Goal: Navigation & Orientation: Find specific page/section

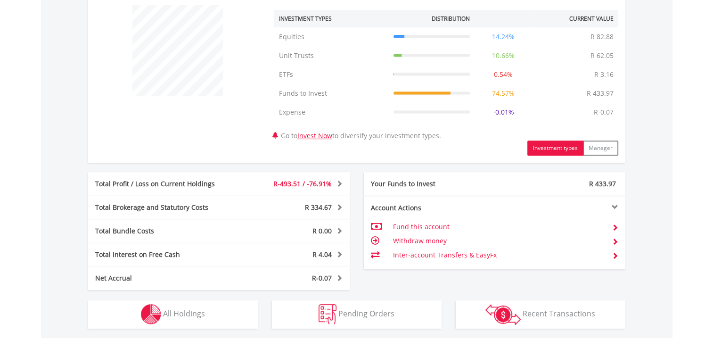
scroll to position [377, 0]
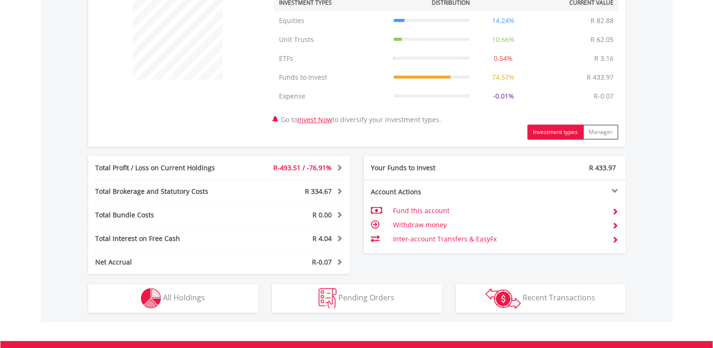
click at [335, 190] on span at bounding box center [338, 190] width 9 height 7
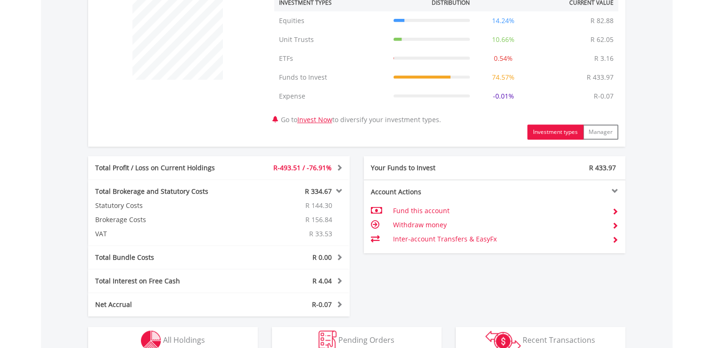
drag, startPoint x: 173, startPoint y: 193, endPoint x: 57, endPoint y: 180, distance: 117.0
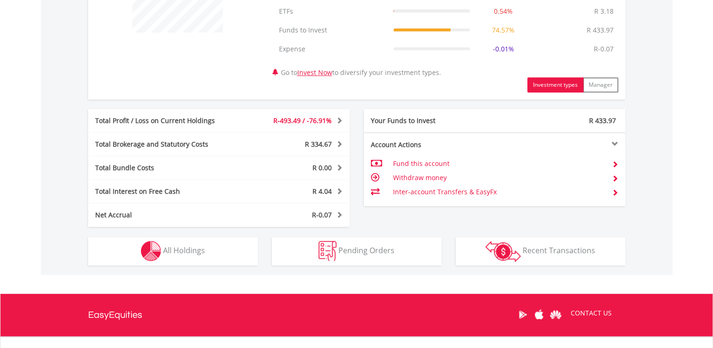
scroll to position [90, 179]
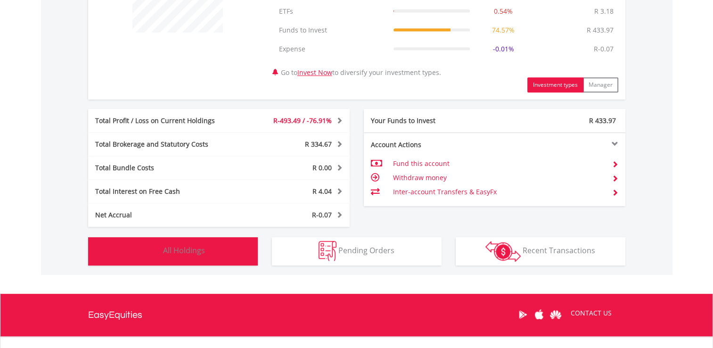
click at [232, 246] on button "Holdings All Holdings" at bounding box center [173, 251] width 170 height 28
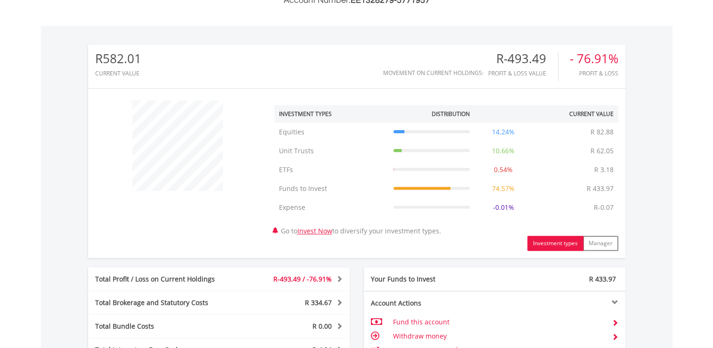
scroll to position [198, 0]
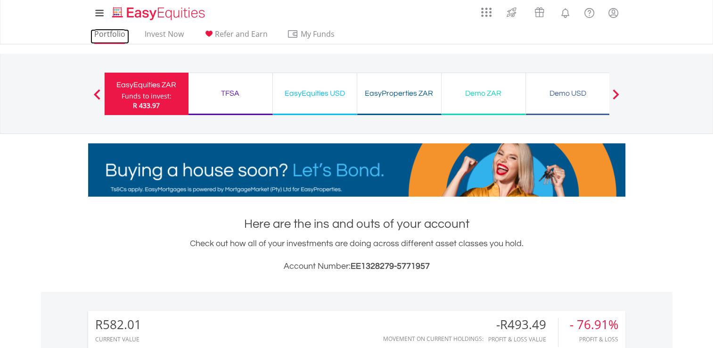
click at [115, 34] on link "Portfolio" at bounding box center [109, 36] width 39 height 15
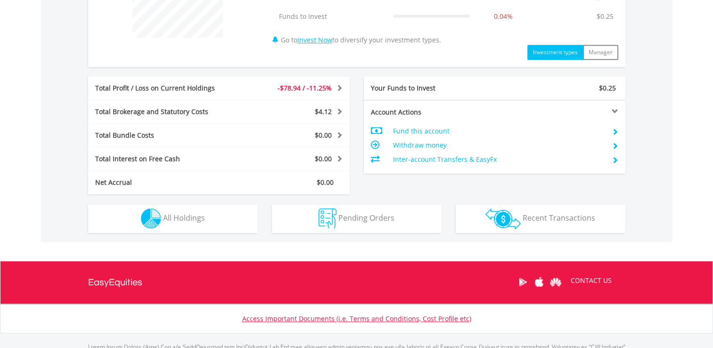
scroll to position [424, 0]
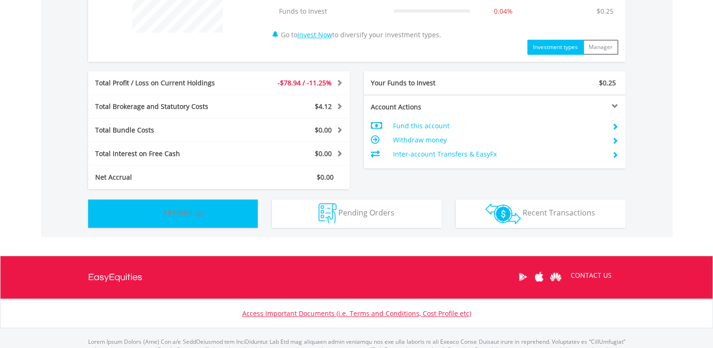
click at [230, 211] on button "Holdings All Holdings" at bounding box center [173, 213] width 170 height 28
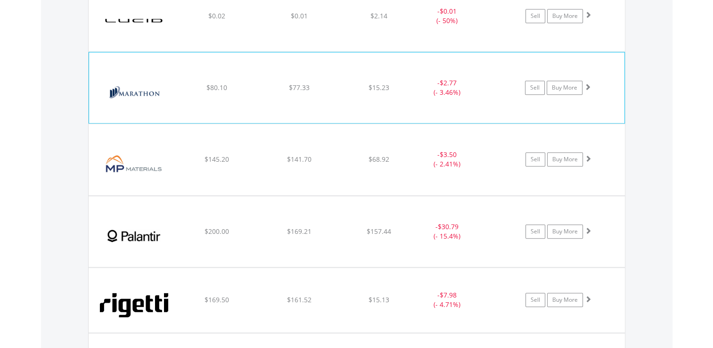
scroll to position [867, 0]
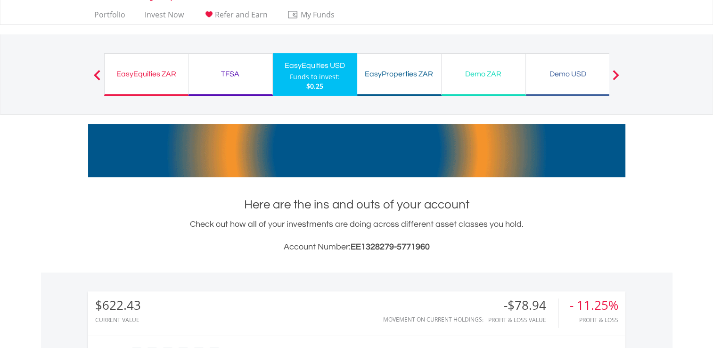
scroll to position [0, 0]
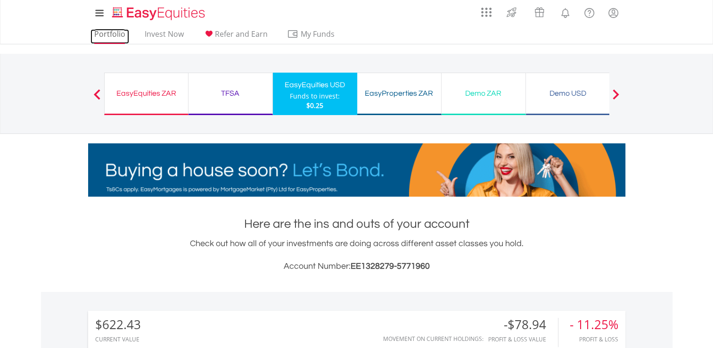
click at [109, 38] on link "Portfolio" at bounding box center [109, 36] width 39 height 15
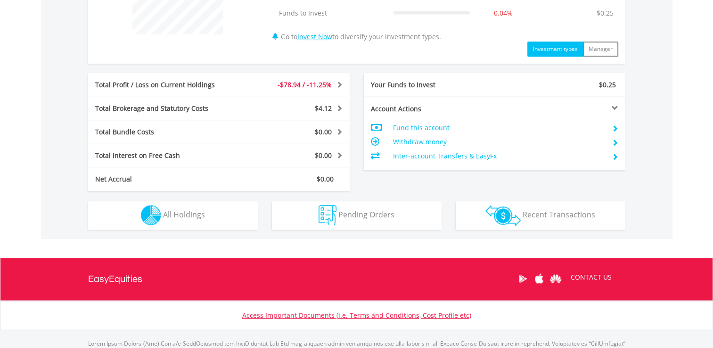
scroll to position [424, 0]
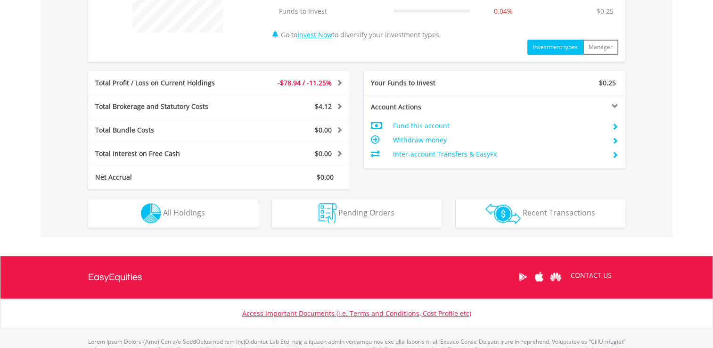
click at [342, 104] on span at bounding box center [338, 106] width 9 height 7
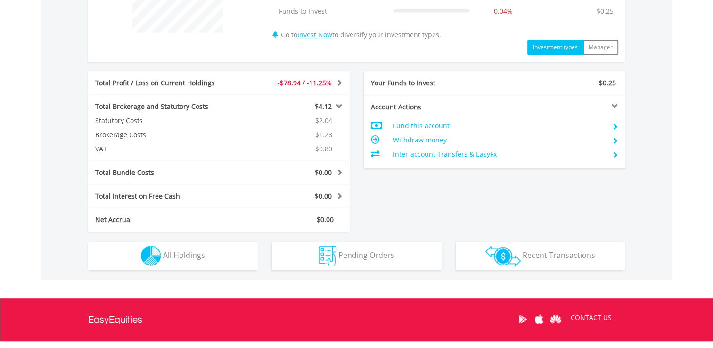
click at [39, 119] on body "My Investments Invest Now New Listings Sell My Recurring Investments Pending Or…" at bounding box center [356, 9] width 713 height 866
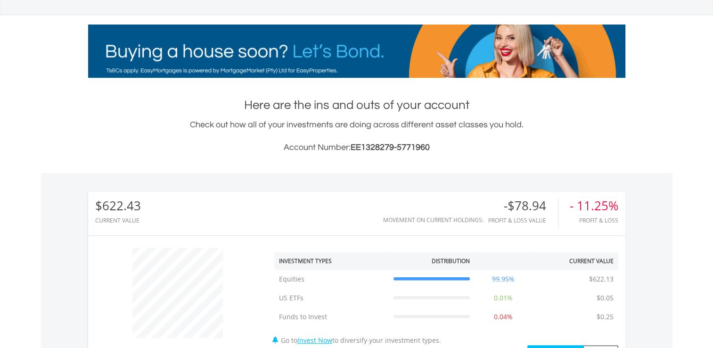
scroll to position [0, 0]
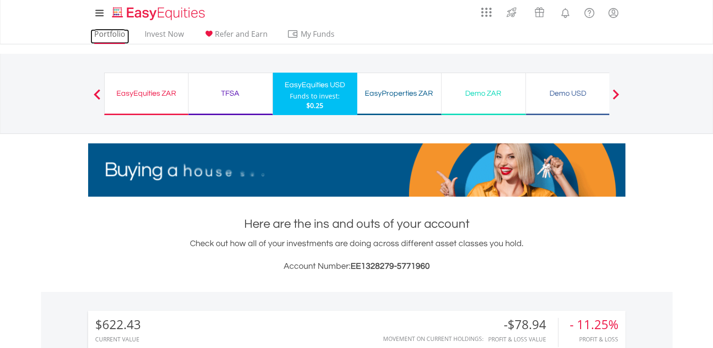
click at [117, 35] on link "Portfolio" at bounding box center [109, 36] width 39 height 15
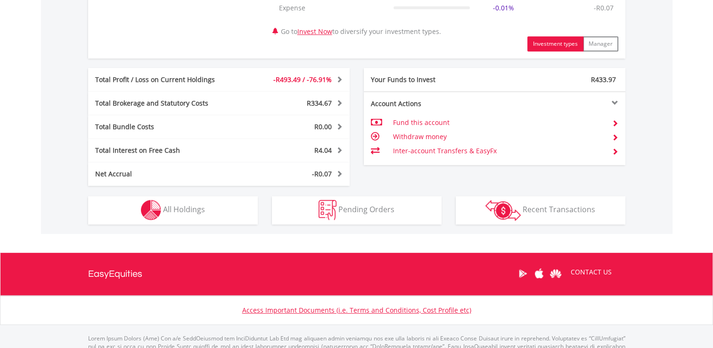
scroll to position [471, 0]
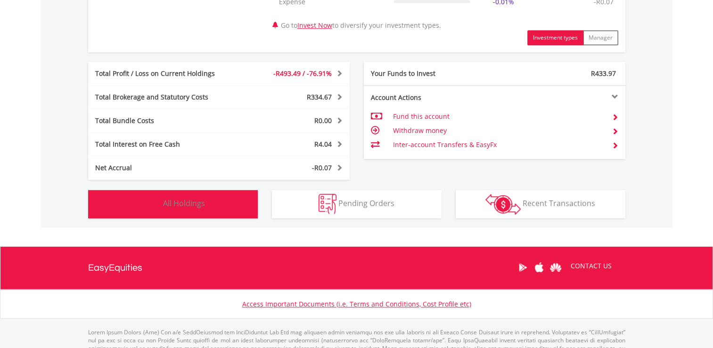
click at [218, 200] on button "Holdings All Holdings" at bounding box center [173, 204] width 170 height 28
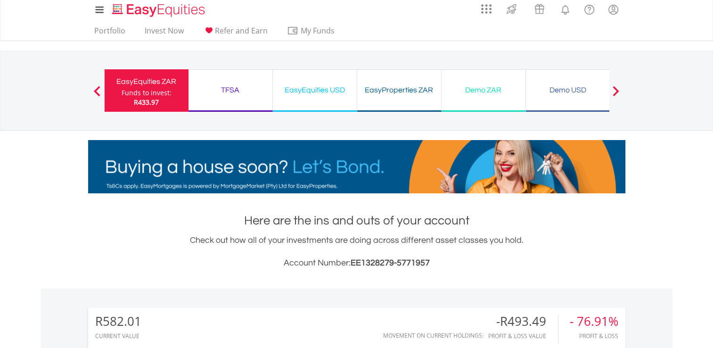
scroll to position [0, 0]
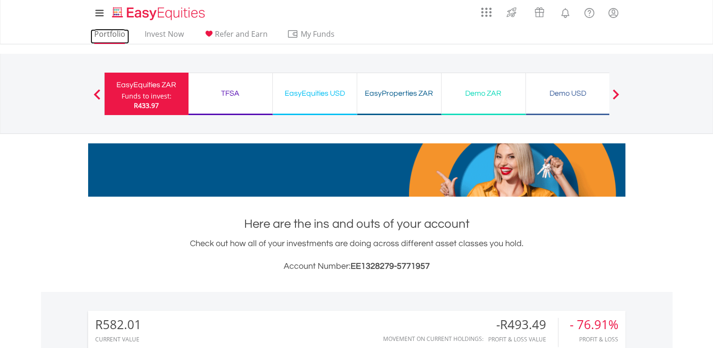
click at [109, 33] on link "Portfolio" at bounding box center [109, 36] width 39 height 15
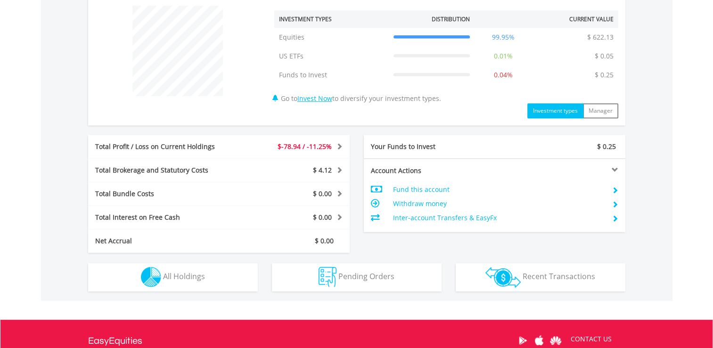
scroll to position [377, 0]
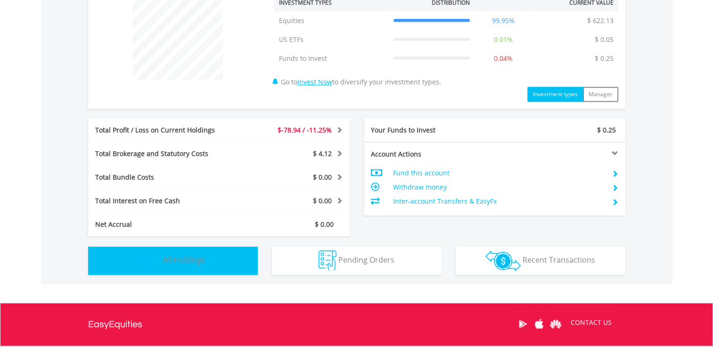
click at [236, 261] on button "Holdings All Holdings" at bounding box center [173, 260] width 170 height 28
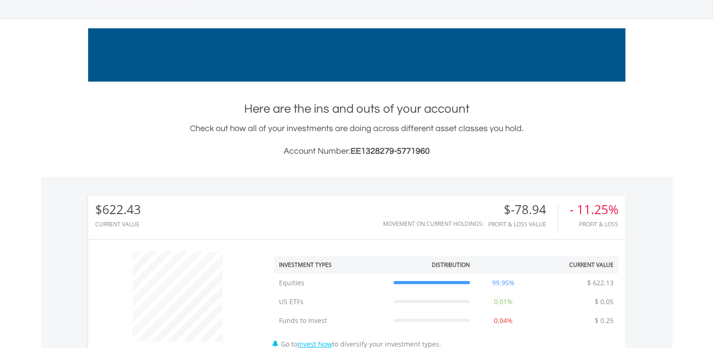
scroll to position [0, 0]
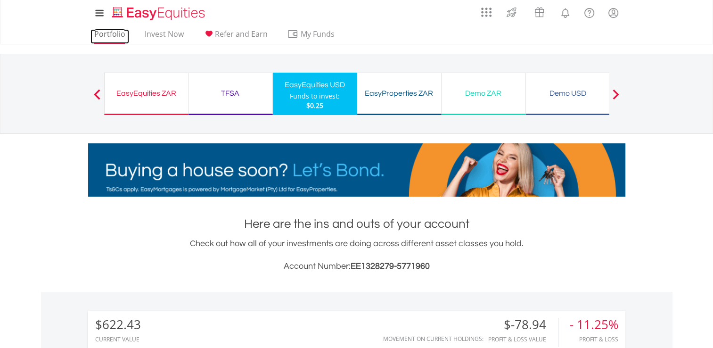
click at [101, 38] on link "Portfolio" at bounding box center [109, 36] width 39 height 15
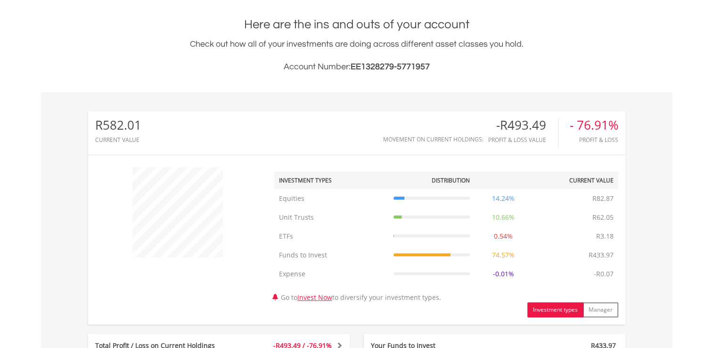
scroll to position [283, 0]
